Goal: Transaction & Acquisition: Purchase product/service

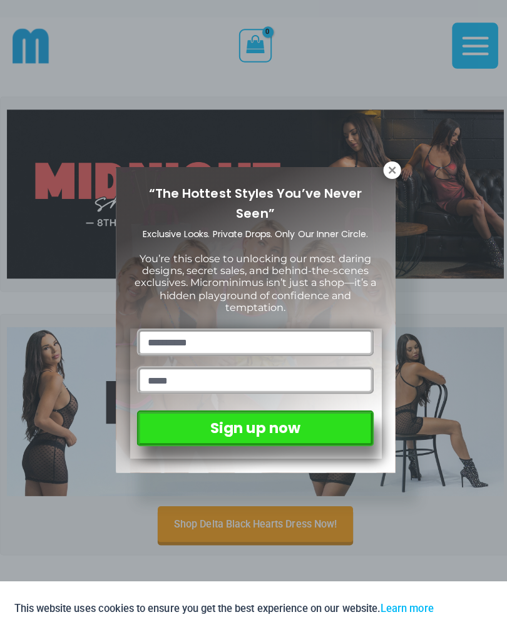
click at [384, 173] on icon at bounding box center [389, 168] width 11 height 11
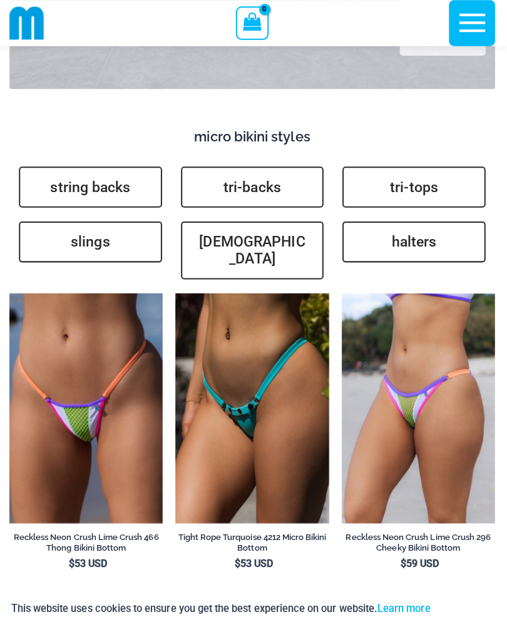
scroll to position [3628, 0]
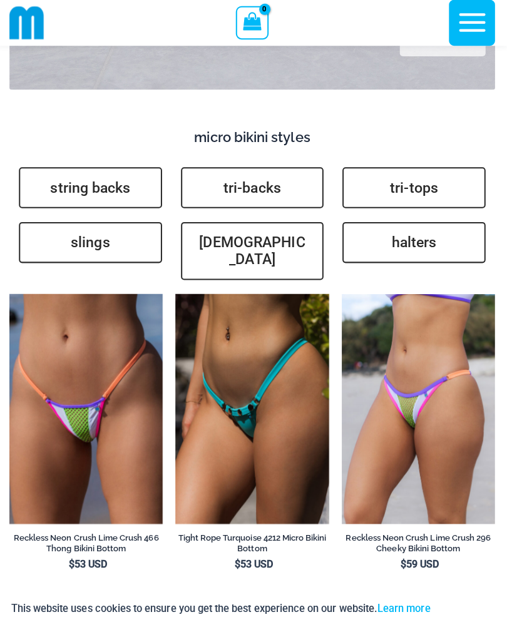
click at [216, 230] on link "[DEMOGRAPHIC_DATA]" at bounding box center [254, 250] width 142 height 58
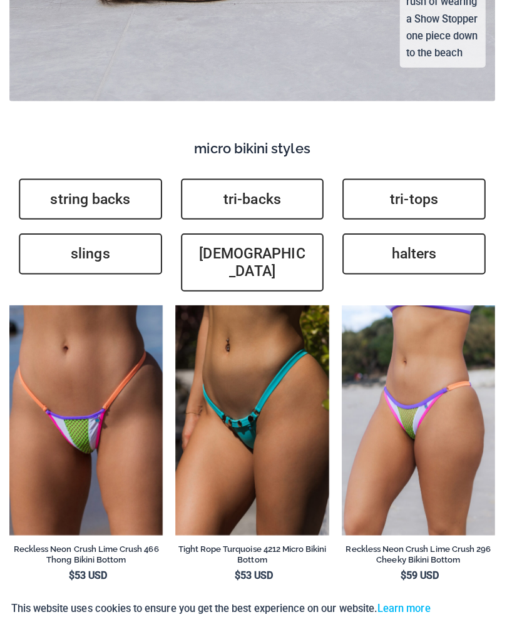
scroll to position [3598, 0]
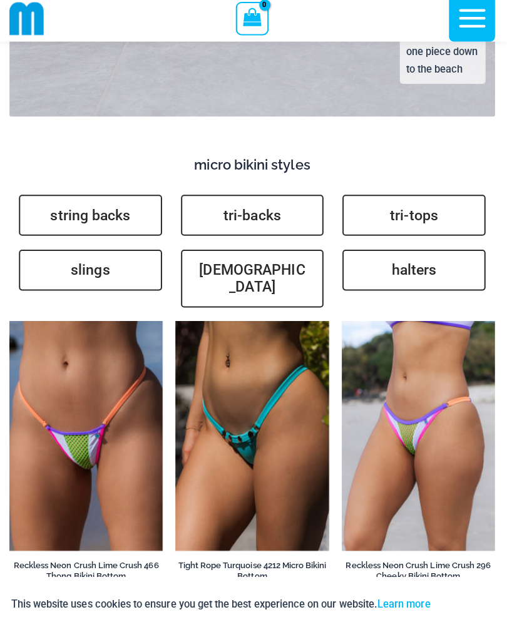
click at [57, 198] on link "string backs" at bounding box center [93, 218] width 142 height 41
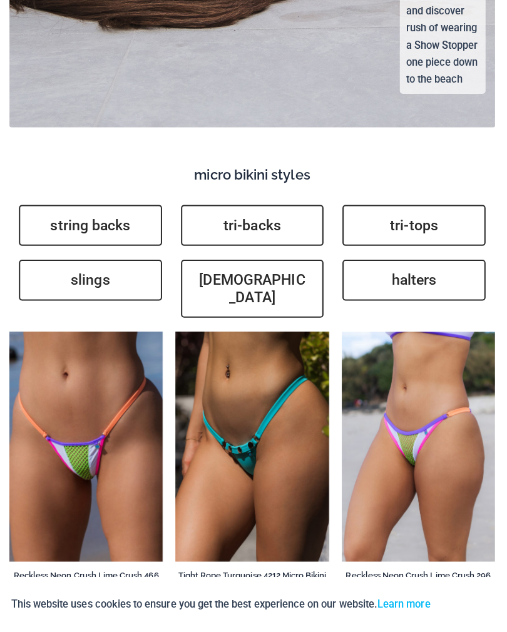
scroll to position [3572, 0]
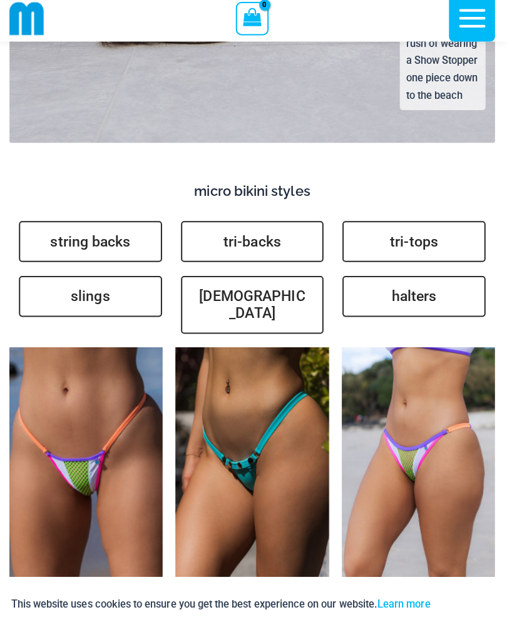
click at [50, 278] on link "slings" at bounding box center [93, 298] width 142 height 41
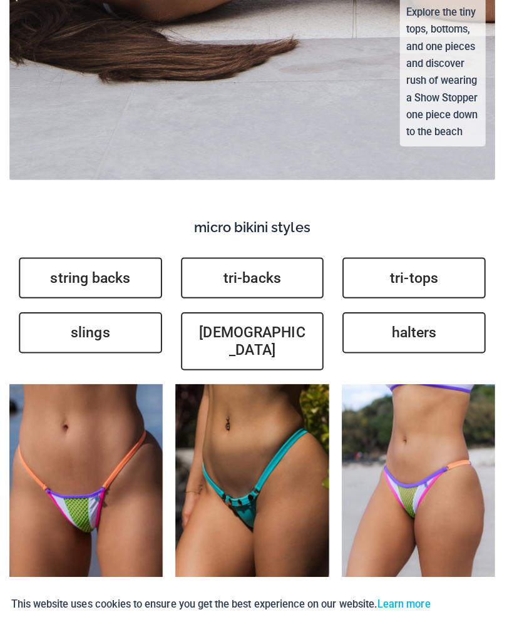
scroll to position [0, 0]
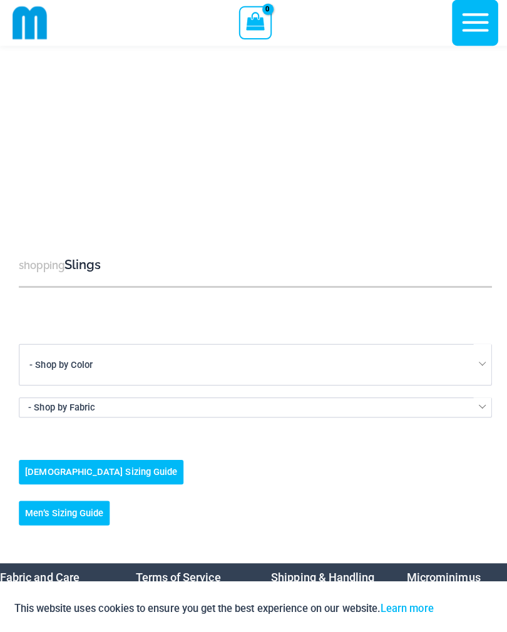
scroll to position [972, 0]
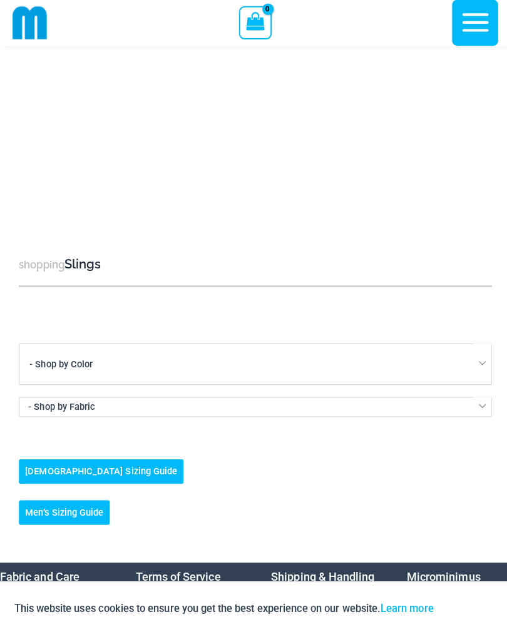
click at [75, 254] on h3 "shopping Slings" at bounding box center [253, 262] width 469 height 17
click at [73, 254] on h3 "shopping Slings" at bounding box center [253, 262] width 469 height 17
click at [76, 254] on h3 "shopping Slings" at bounding box center [253, 262] width 469 height 17
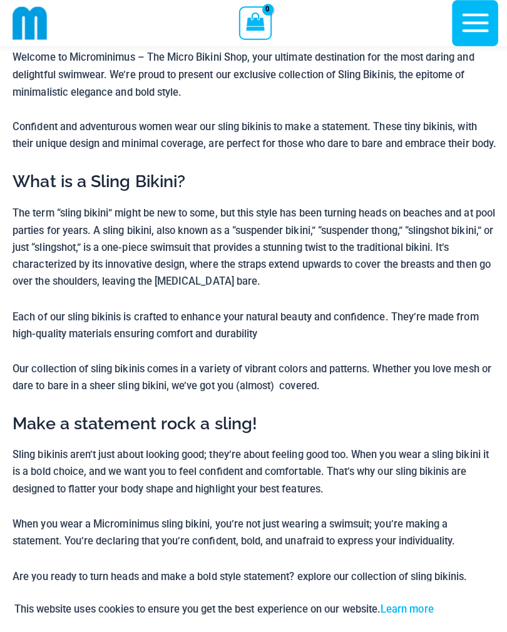
scroll to position [0, 0]
